Goal: Information Seeking & Learning: Learn about a topic

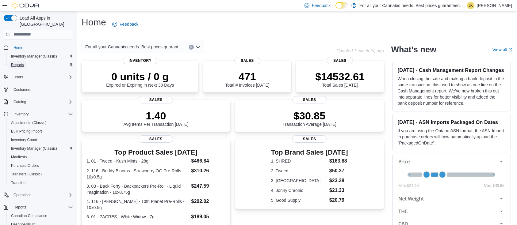
click at [19, 63] on span "Reports" at bounding box center [17, 65] width 13 height 5
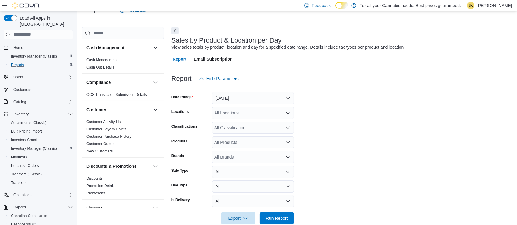
scroll to position [422, 0]
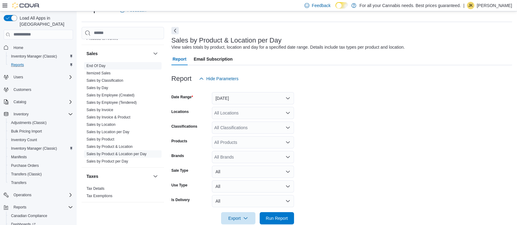
click at [100, 65] on link "End Of Day" at bounding box center [95, 66] width 19 height 4
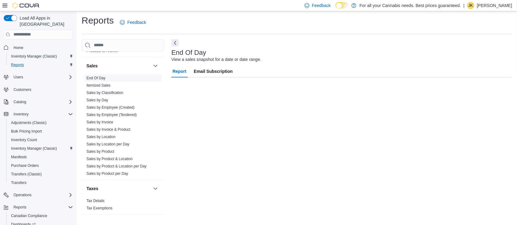
scroll to position [2, 0]
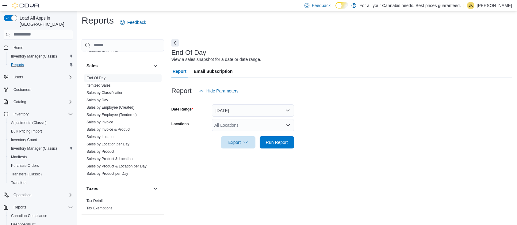
click at [235, 126] on div "All Locations" at bounding box center [253, 125] width 82 height 12
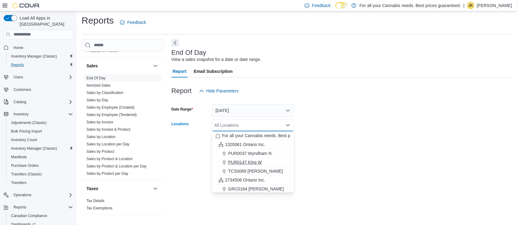
click at [252, 160] on span "PUR0147 King W" at bounding box center [245, 162] width 34 height 6
click at [368, 119] on form "Date Range Today Locations PUR0147 King W Combo box. Selected. PUR0147 King W. …" at bounding box center [341, 123] width 341 height 52
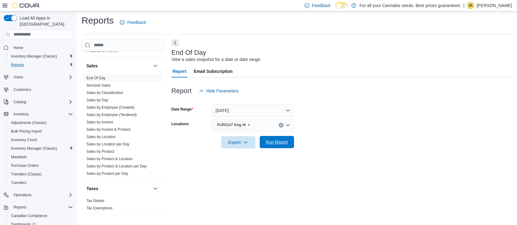
click at [284, 142] on span "Run Report" at bounding box center [277, 142] width 22 height 6
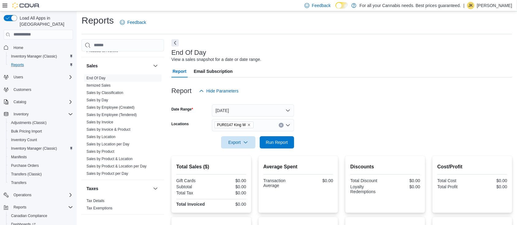
click at [281, 126] on icon "Clear input" at bounding box center [281, 125] width 2 height 2
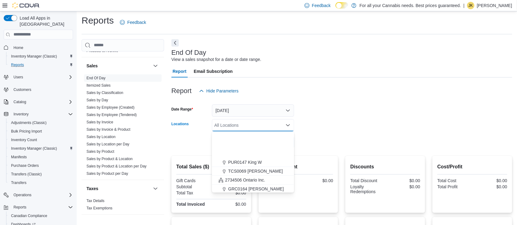
scroll to position [81, 0]
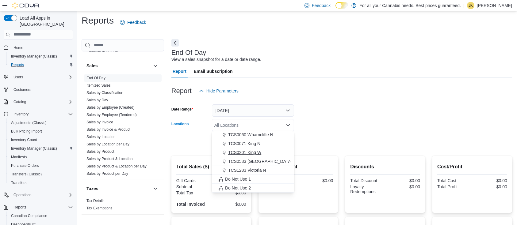
click at [255, 151] on span "TCS0201 King W" at bounding box center [244, 153] width 33 height 6
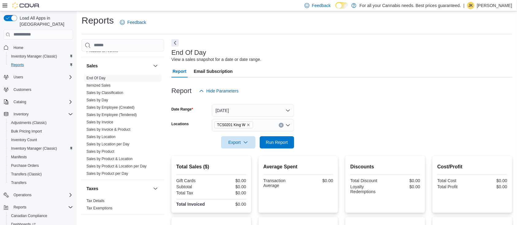
click at [380, 115] on form "Date Range Today Locations TCS0201 King W Export Run Report" at bounding box center [341, 123] width 341 height 52
click at [290, 142] on button "Run Report" at bounding box center [277, 142] width 34 height 12
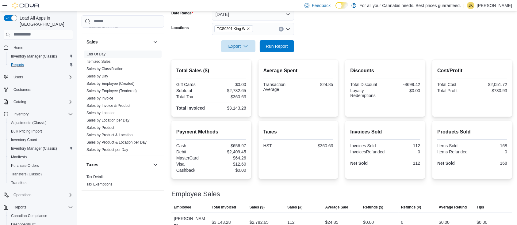
scroll to position [103, 0]
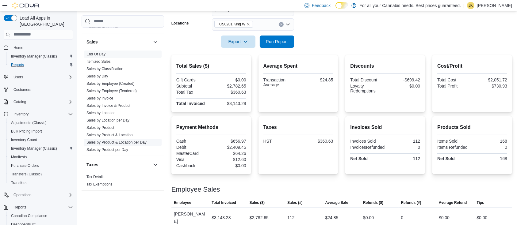
click at [128, 144] on link "Sales by Product & Location per Day" at bounding box center [116, 142] width 60 height 4
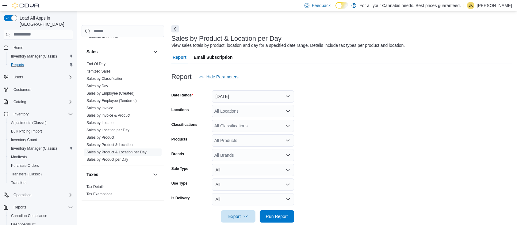
scroll to position [14, 0]
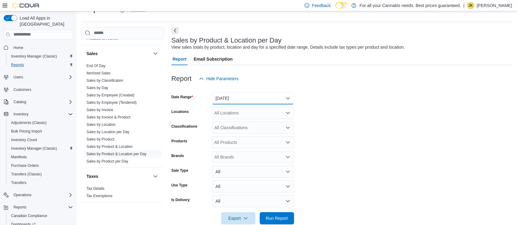
click at [245, 92] on button "Yesterday" at bounding box center [253, 98] width 82 height 12
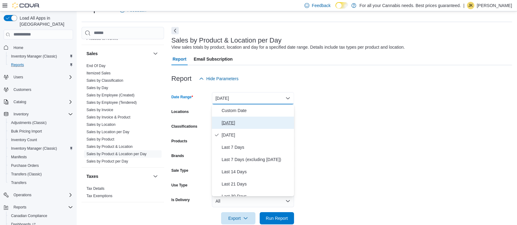
click at [238, 124] on span "Today" at bounding box center [257, 122] width 70 height 7
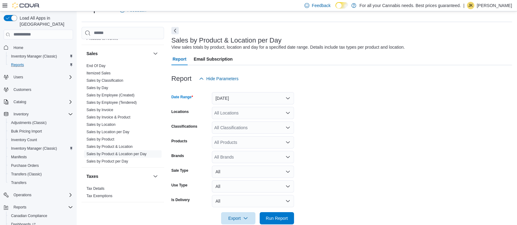
click at [236, 115] on div "All Locations" at bounding box center [253, 113] width 82 height 12
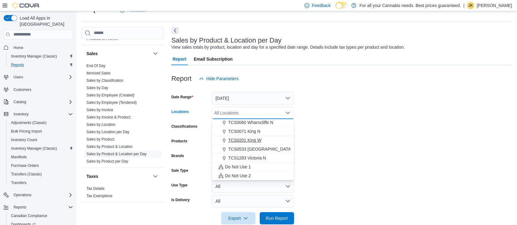
click at [250, 141] on span "TCS0201 King W" at bounding box center [244, 140] width 33 height 6
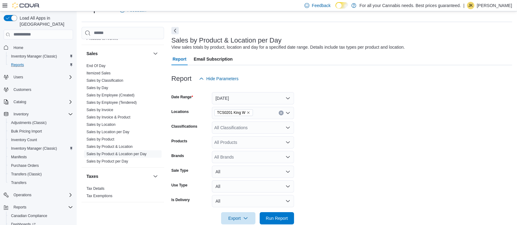
click at [323, 135] on form "Date Range Today Locations TCS0201 King W Classifications All Classifications P…" at bounding box center [341, 155] width 341 height 140
click at [244, 126] on div "All Classifications" at bounding box center [253, 128] width 82 height 12
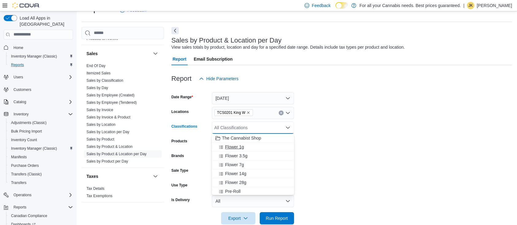
click at [245, 146] on div "Flower 1g" at bounding box center [253, 147] width 75 height 6
click at [281, 215] on span "Run Report" at bounding box center [276, 218] width 27 height 12
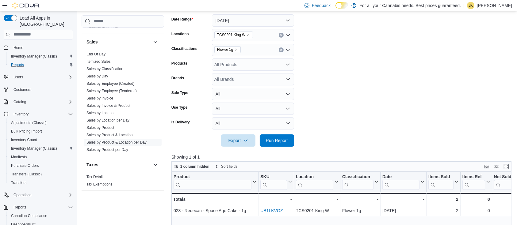
scroll to position [76, 0]
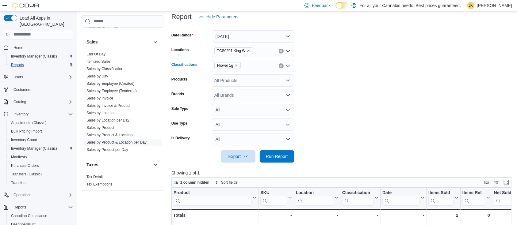
click at [280, 65] on icon "Clear input" at bounding box center [281, 66] width 2 height 2
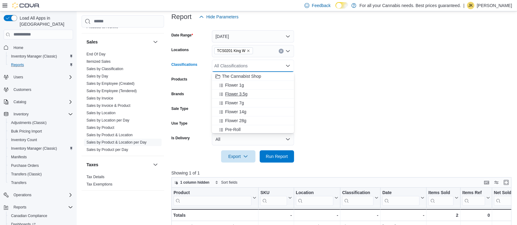
click at [243, 91] on span "Flower 3.5g" at bounding box center [236, 94] width 22 height 6
click at [282, 154] on span "Run Report" at bounding box center [277, 156] width 22 height 6
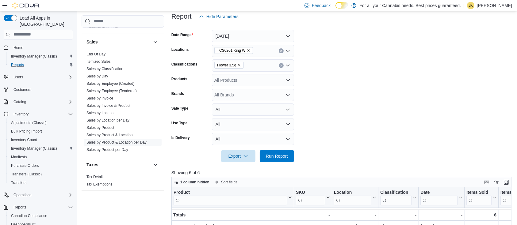
scroll to position [71, 0]
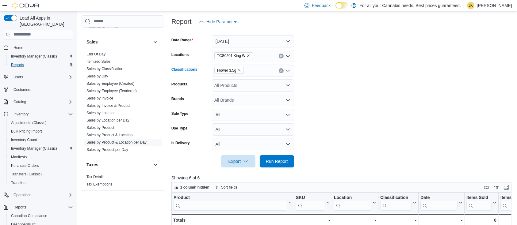
click at [279, 70] on button "Clear input" at bounding box center [281, 70] width 5 height 5
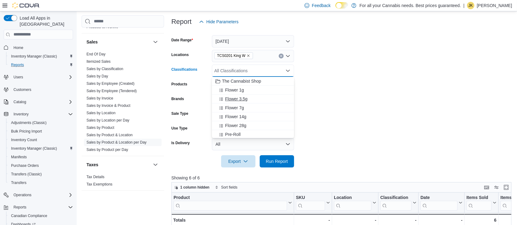
click at [251, 102] on button "Flower 3.5g" at bounding box center [253, 99] width 82 height 9
click at [243, 98] on span "Flower 7g" at bounding box center [234, 99] width 19 height 6
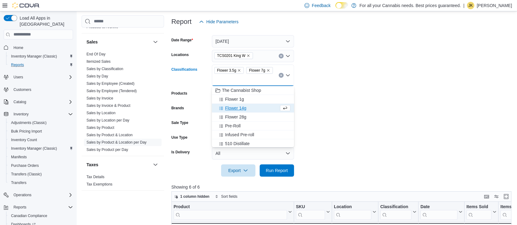
click at [240, 71] on icon "Remove Flower 3.5g from selection in this group" at bounding box center [239, 71] width 4 height 4
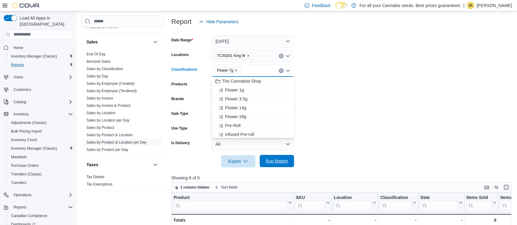
click at [279, 165] on span "Run Report" at bounding box center [276, 161] width 27 height 12
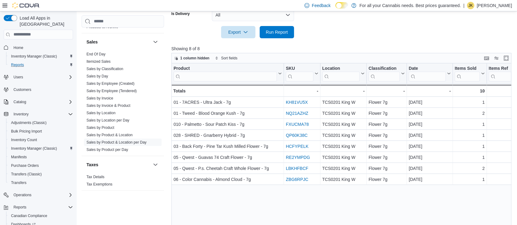
scroll to position [57, 0]
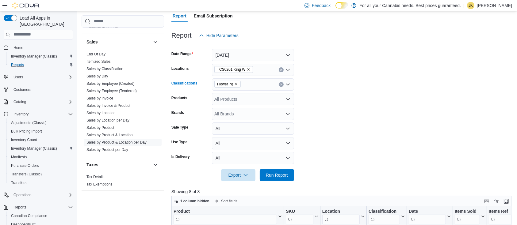
click at [279, 85] on button "Clear input" at bounding box center [281, 84] width 5 height 5
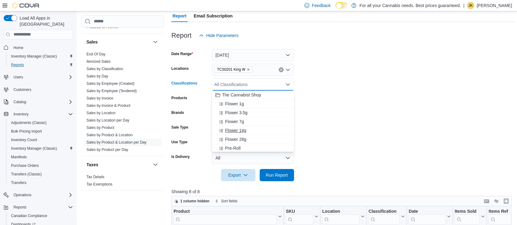
click at [245, 130] on span "Flower 14g" at bounding box center [235, 131] width 21 height 6
click at [285, 173] on span "Run Report" at bounding box center [277, 175] width 22 height 6
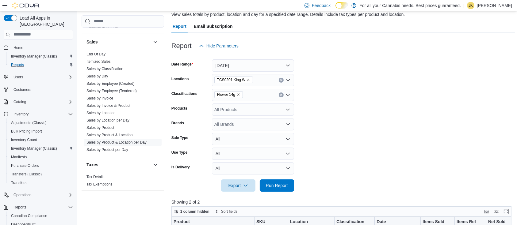
scroll to position [33, 0]
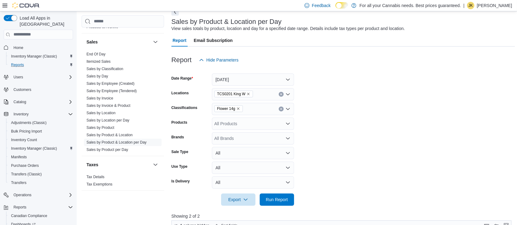
click at [282, 109] on icon "Clear input" at bounding box center [281, 109] width 2 height 2
click at [282, 109] on div "Flower 14g" at bounding box center [253, 109] width 82 height 12
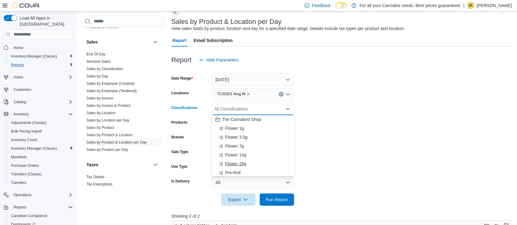
click at [245, 160] on button "Flower 28g" at bounding box center [253, 164] width 82 height 9
click at [287, 202] on span "Run Report" at bounding box center [277, 200] width 22 height 6
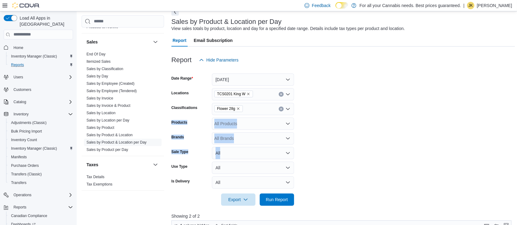
drag, startPoint x: 512, startPoint y: 104, endPoint x: 523, endPoint y: 156, distance: 53.0
click at [517, 156] on html "Feedback Dark Mode For all your Cannabis needs. Best prices guaranteed. | JK Je…" at bounding box center [258, 79] width 517 height 225
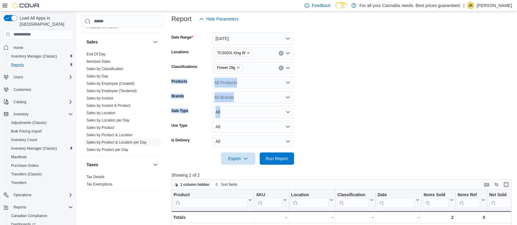
scroll to position [70, 0]
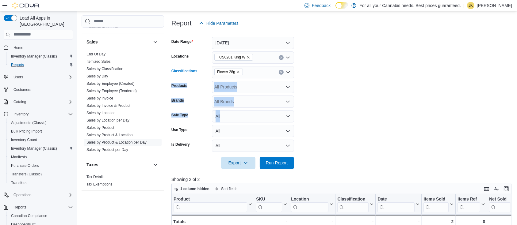
click at [280, 73] on button "Clear input" at bounding box center [281, 72] width 5 height 5
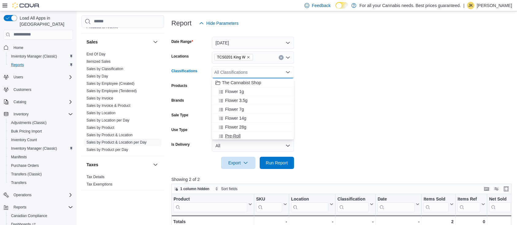
click at [248, 134] on div "Pre-Roll" at bounding box center [253, 136] width 75 height 6
click at [284, 168] on span "Run Report" at bounding box center [276, 163] width 27 height 12
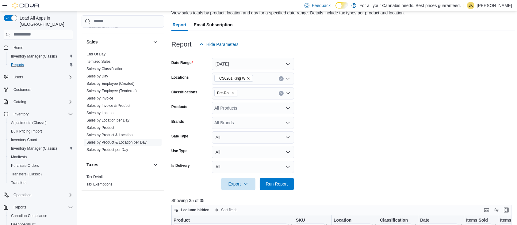
scroll to position [43, 0]
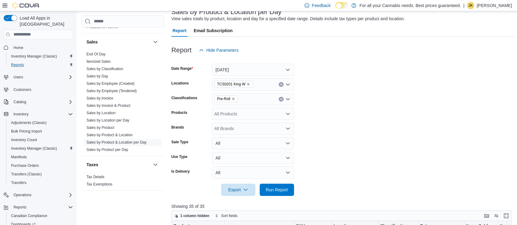
click at [278, 98] on div "Pre-Roll" at bounding box center [253, 99] width 82 height 12
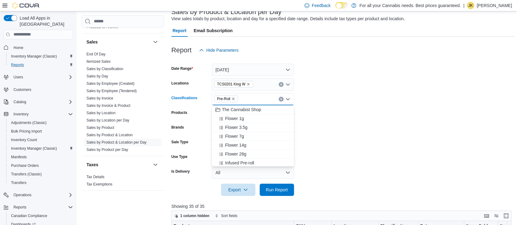
click at [279, 98] on button "Clear input" at bounding box center [281, 99] width 5 height 5
click at [251, 132] on span "Infused Pre-roll" at bounding box center [239, 131] width 29 height 6
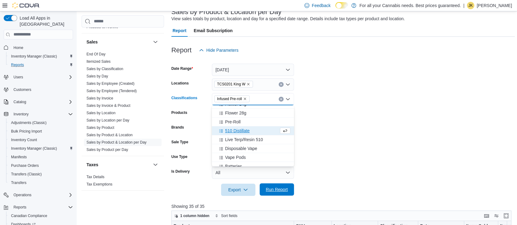
click at [283, 188] on span "Run Report" at bounding box center [277, 190] width 22 height 6
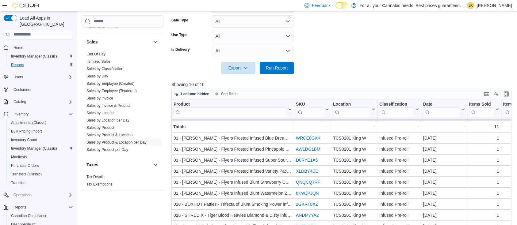
scroll to position [115, 0]
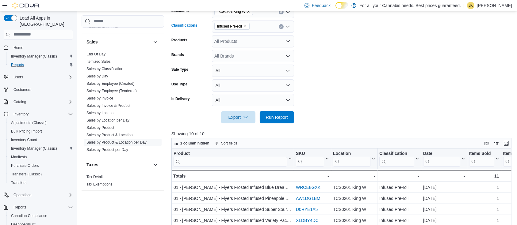
click at [282, 27] on icon "Clear input" at bounding box center [281, 27] width 2 height 2
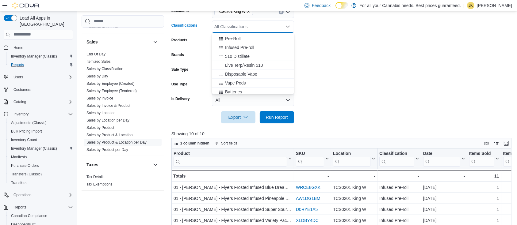
scroll to position [54, 0]
click at [245, 54] on span "510 Distillate" at bounding box center [237, 54] width 25 height 6
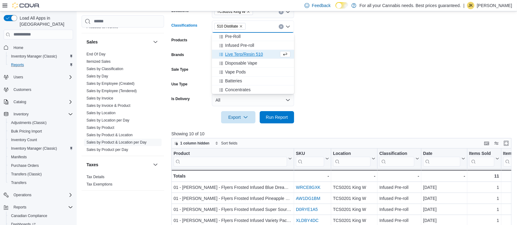
click at [250, 54] on span "Live Terp/Resin 510" at bounding box center [244, 54] width 38 height 6
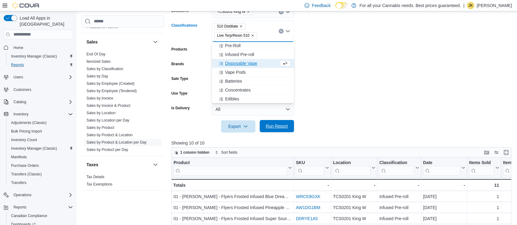
click at [283, 128] on span "Run Report" at bounding box center [277, 126] width 22 height 6
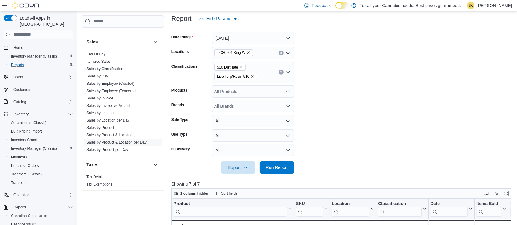
scroll to position [71, 0]
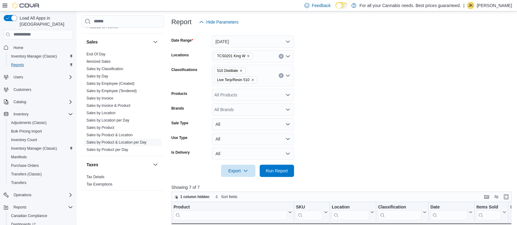
click at [280, 75] on icon "Clear input" at bounding box center [281, 76] width 2 height 2
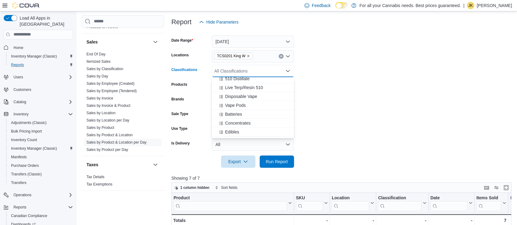
scroll to position [67, 0]
click at [240, 102] on span "Disposable Vape" at bounding box center [241, 104] width 32 height 6
click at [290, 166] on span "Run Report" at bounding box center [276, 161] width 27 height 12
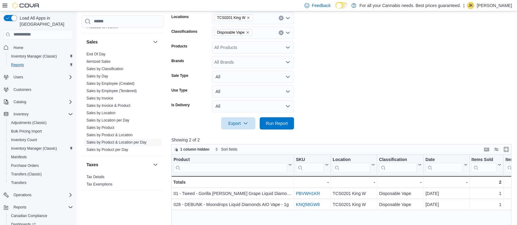
scroll to position [101, 0]
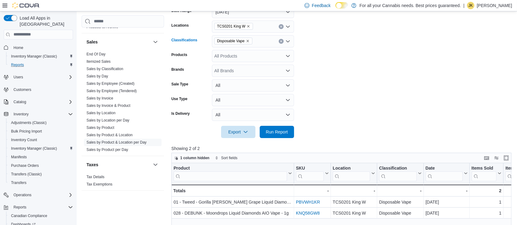
click at [281, 43] on button "Clear input" at bounding box center [281, 41] width 5 height 5
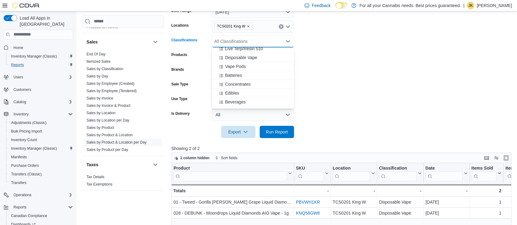
scroll to position [85, 0]
click at [241, 82] on span "Concentrates" at bounding box center [237, 82] width 25 height 6
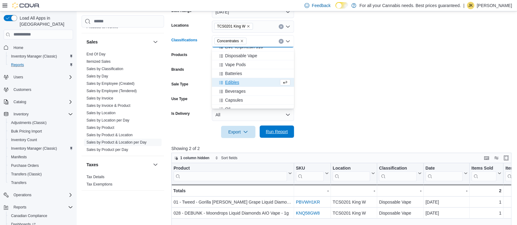
click at [277, 128] on span "Run Report" at bounding box center [276, 132] width 27 height 12
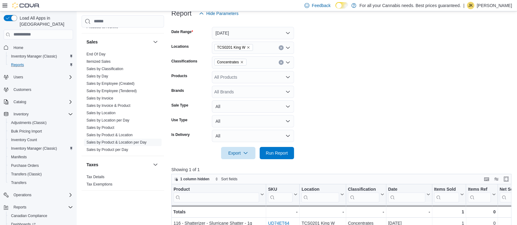
scroll to position [44, 0]
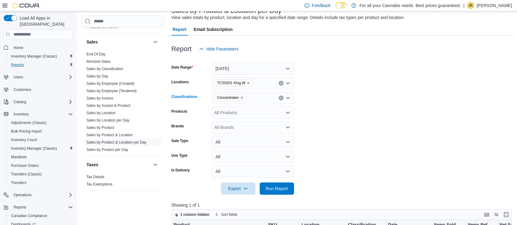
click at [281, 98] on icon "Clear input" at bounding box center [281, 98] width 2 height 2
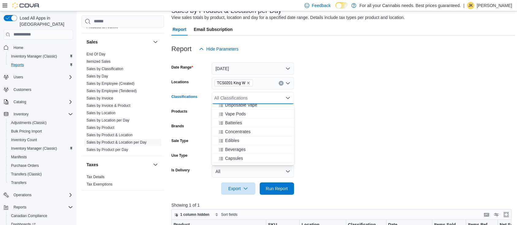
scroll to position [100, 0]
click at [254, 135] on div "Edibles" at bounding box center [253, 133] width 75 height 6
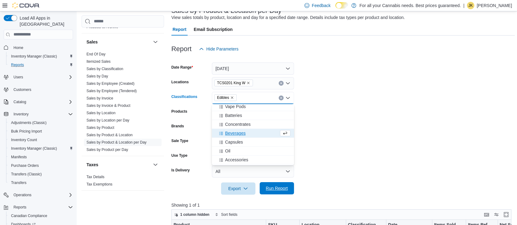
click at [278, 185] on span "Run Report" at bounding box center [276, 188] width 27 height 12
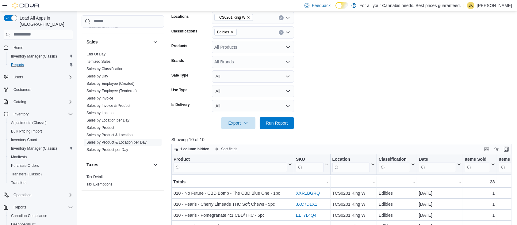
scroll to position [96, 0]
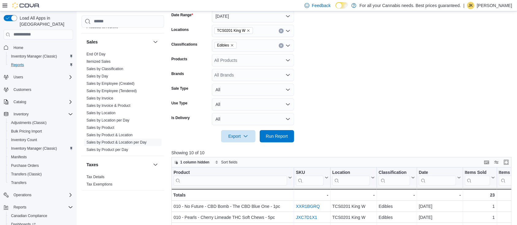
click at [280, 45] on icon "Clear input" at bounding box center [281, 46] width 2 height 2
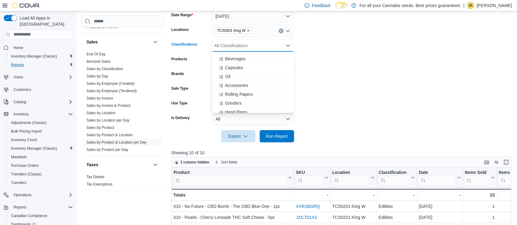
scroll to position [127, 0]
click at [247, 58] on button "Beverages" at bounding box center [253, 62] width 82 height 9
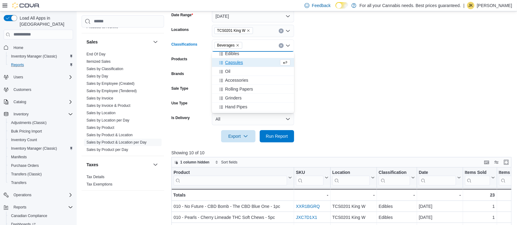
click at [244, 60] on div "Capsules" at bounding box center [247, 62] width 63 height 6
click at [233, 65] on button "Oil" at bounding box center [253, 62] width 82 height 9
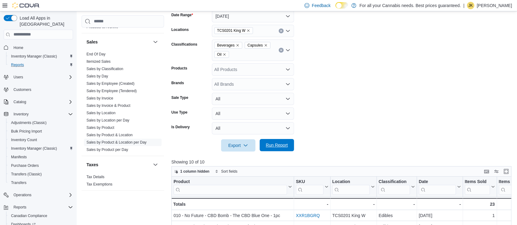
click at [273, 150] on span "Run Report" at bounding box center [276, 145] width 27 height 12
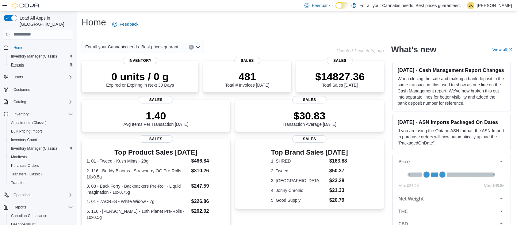
click at [28, 61] on div "Reports" at bounding box center [41, 64] width 64 height 7
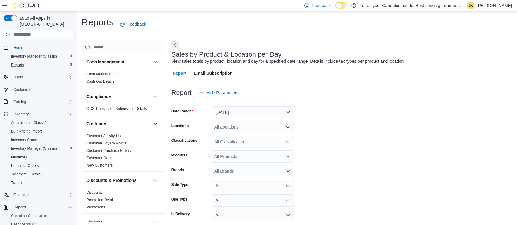
scroll to position [14, 0]
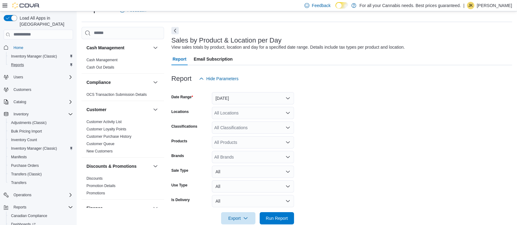
click at [44, 61] on div "Reports" at bounding box center [41, 64] width 64 height 7
click at [44, 54] on span "Inventory Manager (Classic)" at bounding box center [34, 56] width 46 height 5
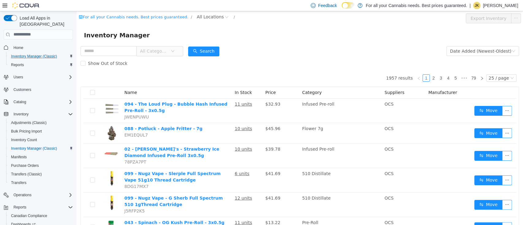
click at [196, 23] on div "For all your Cannabis needs. Best prices guaranteed. / All Locations / Export I…" at bounding box center [300, 18] width 447 height 14
click at [197, 20] on span "All Locations" at bounding box center [210, 16] width 27 height 7
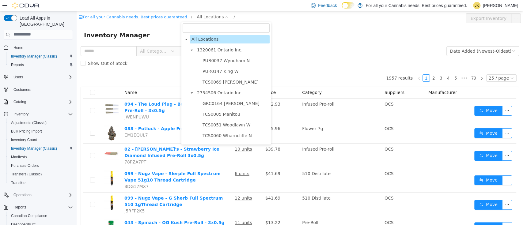
scroll to position [64, 0]
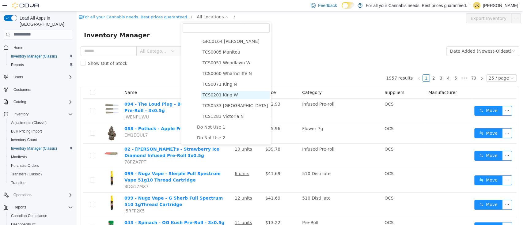
click at [229, 94] on span "TCS0201 King W" at bounding box center [221, 94] width 36 height 5
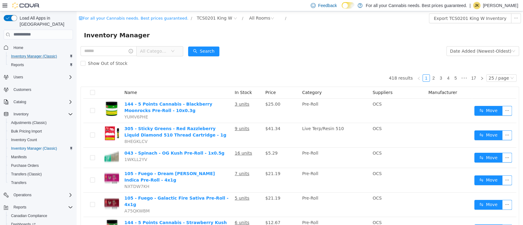
click at [159, 55] on span "All Categories" at bounding box center [155, 50] width 31 height 9
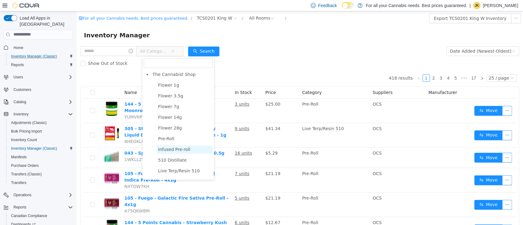
click at [174, 148] on span "Infused Pre-roll" at bounding box center [174, 149] width 32 height 5
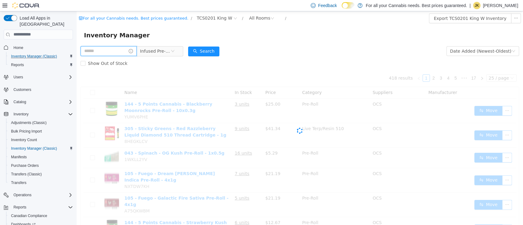
click at [118, 50] on input "text" at bounding box center [109, 51] width 56 height 10
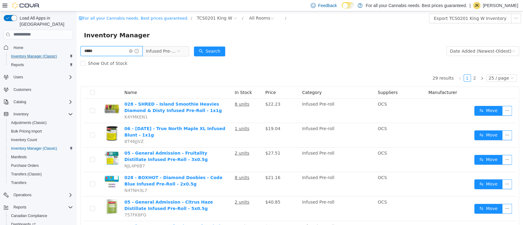
type input "*****"
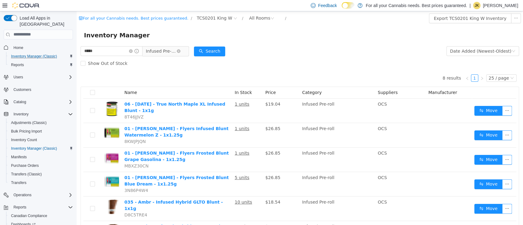
click at [164, 50] on span "Infused Pre-roll" at bounding box center [161, 50] width 31 height 9
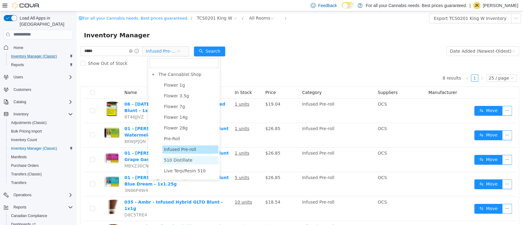
click at [177, 161] on span "510 Distillate" at bounding box center [178, 160] width 29 height 5
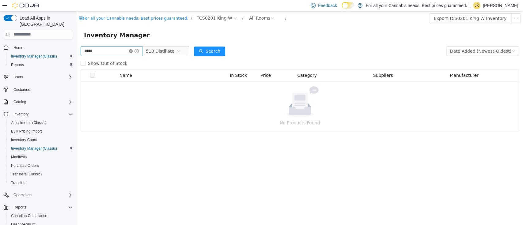
click at [133, 50] on icon "icon: close-circle" at bounding box center [131, 51] width 4 height 4
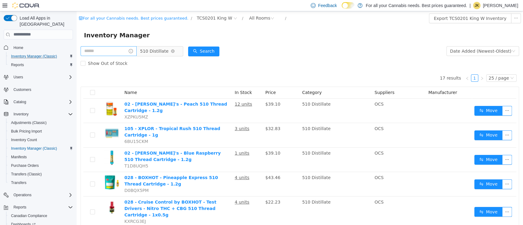
click at [161, 54] on span "510 Distillate" at bounding box center [154, 50] width 29 height 9
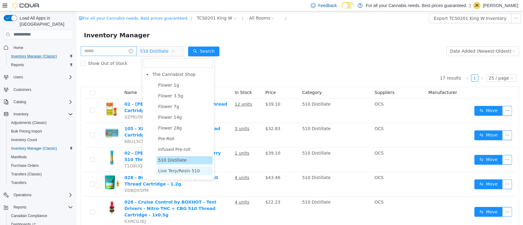
click at [173, 171] on span "Live Terp/Resin 510" at bounding box center [179, 170] width 42 height 5
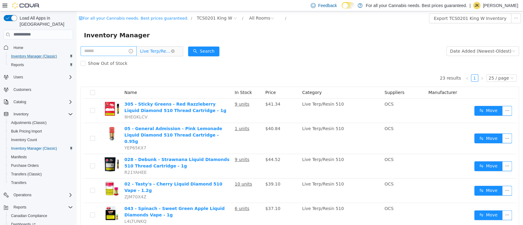
click at [164, 52] on span "Live Terp/Resin 510" at bounding box center [155, 50] width 31 height 9
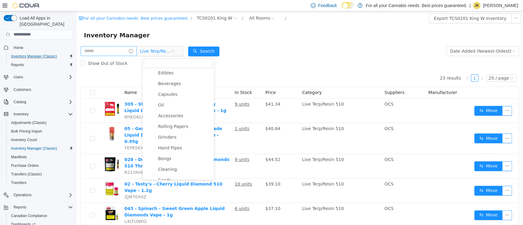
scroll to position [146, 0]
click at [163, 88] on span "Beverages" at bounding box center [169, 88] width 23 height 5
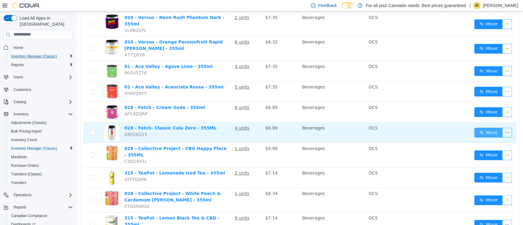
scroll to position [262, 0]
